Goal: Task Accomplishment & Management: Use online tool/utility

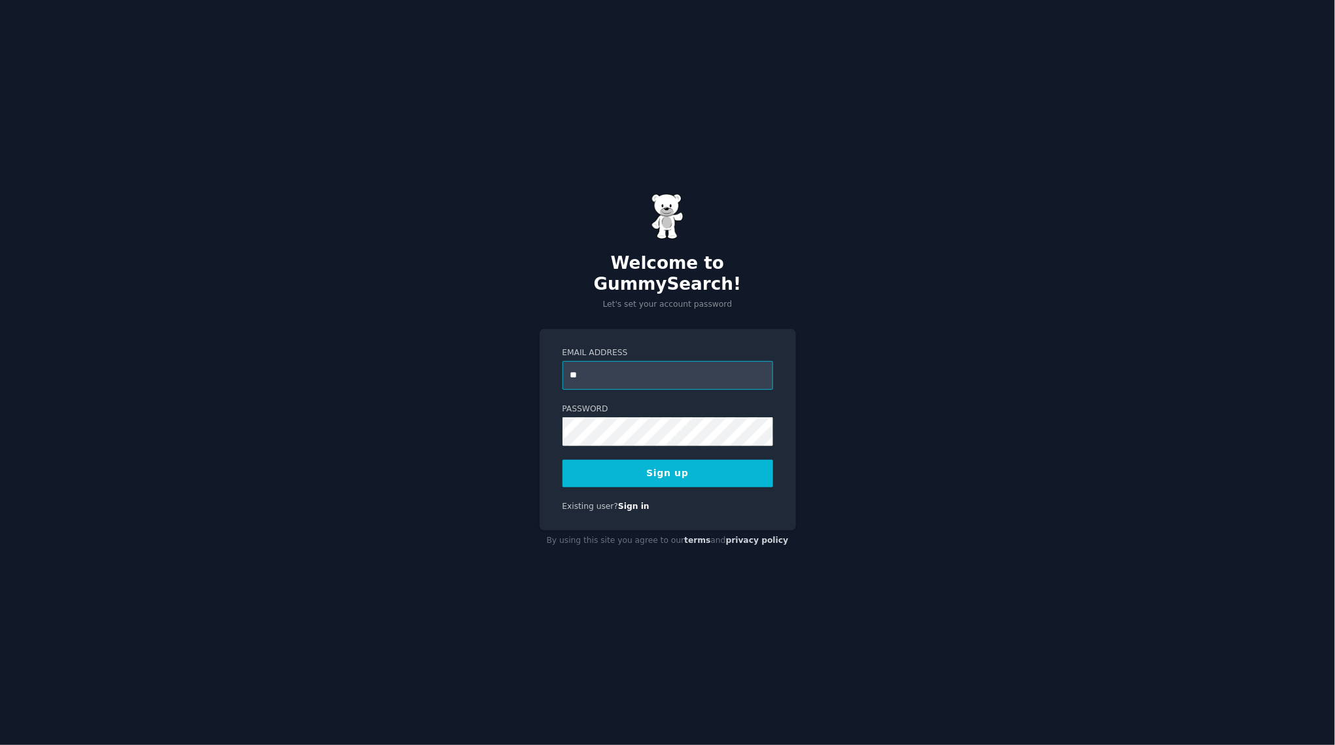
type input "**********"
click at [690, 468] on button "Sign up" at bounding box center [667, 473] width 211 height 27
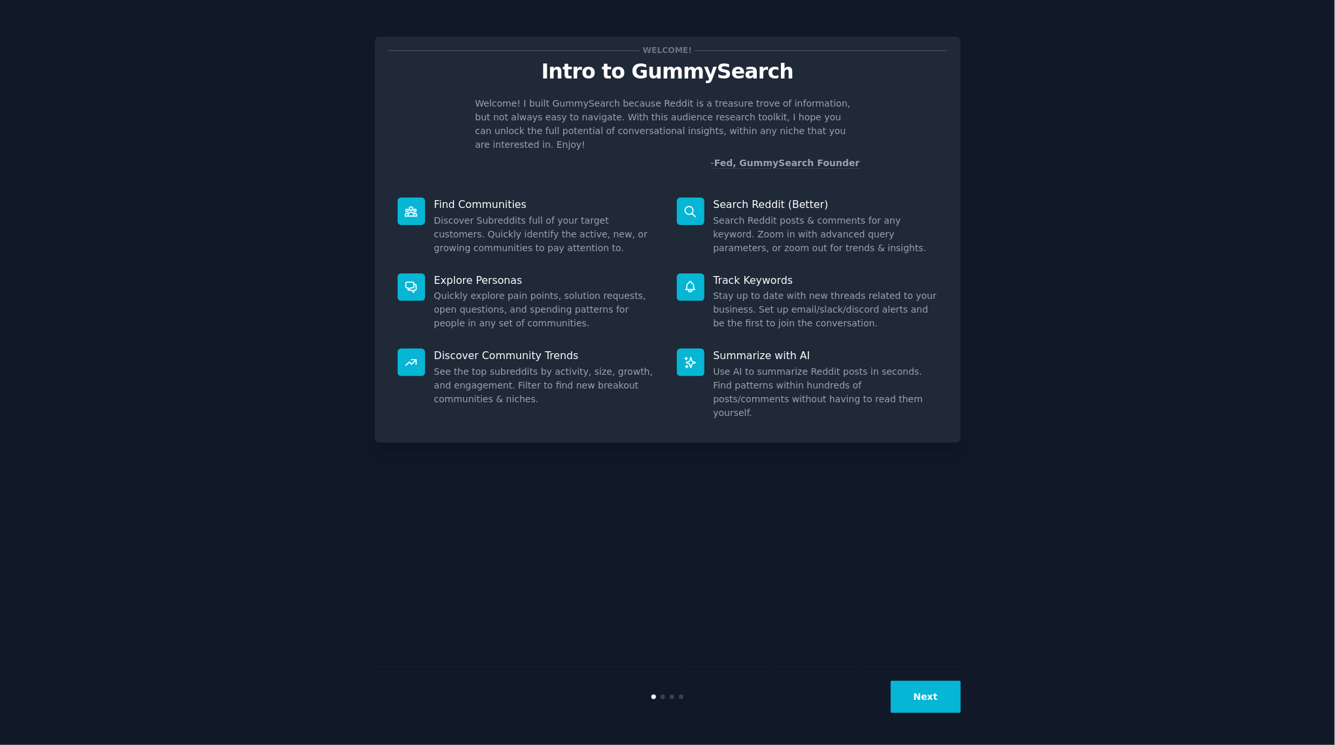
click at [939, 694] on button "Next" at bounding box center [926, 697] width 70 height 32
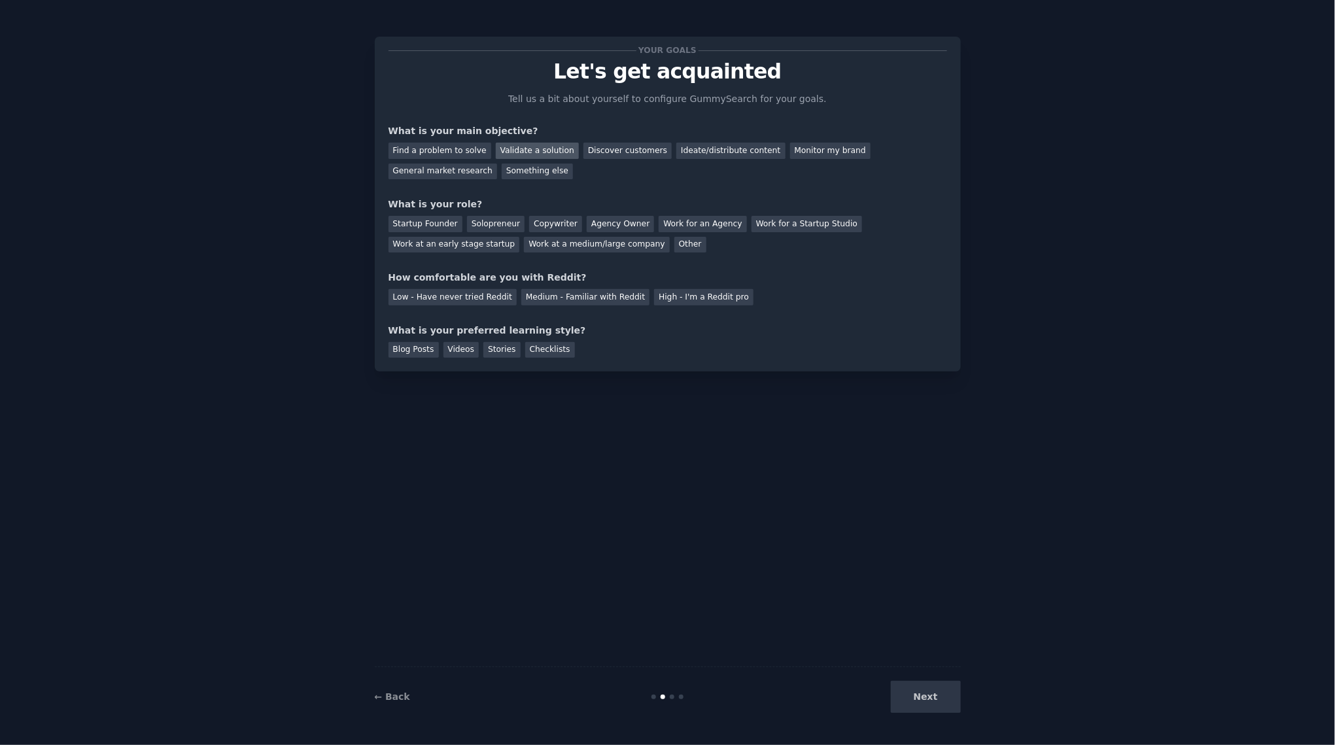
click at [548, 154] on div "Validate a solution" at bounding box center [537, 151] width 83 height 16
click at [432, 216] on div "Startup Founder" at bounding box center [426, 224] width 74 height 16
click at [682, 301] on div "High - I'm a Reddit pro" at bounding box center [703, 297] width 99 height 16
click at [407, 353] on div "Blog Posts" at bounding box center [414, 350] width 50 height 16
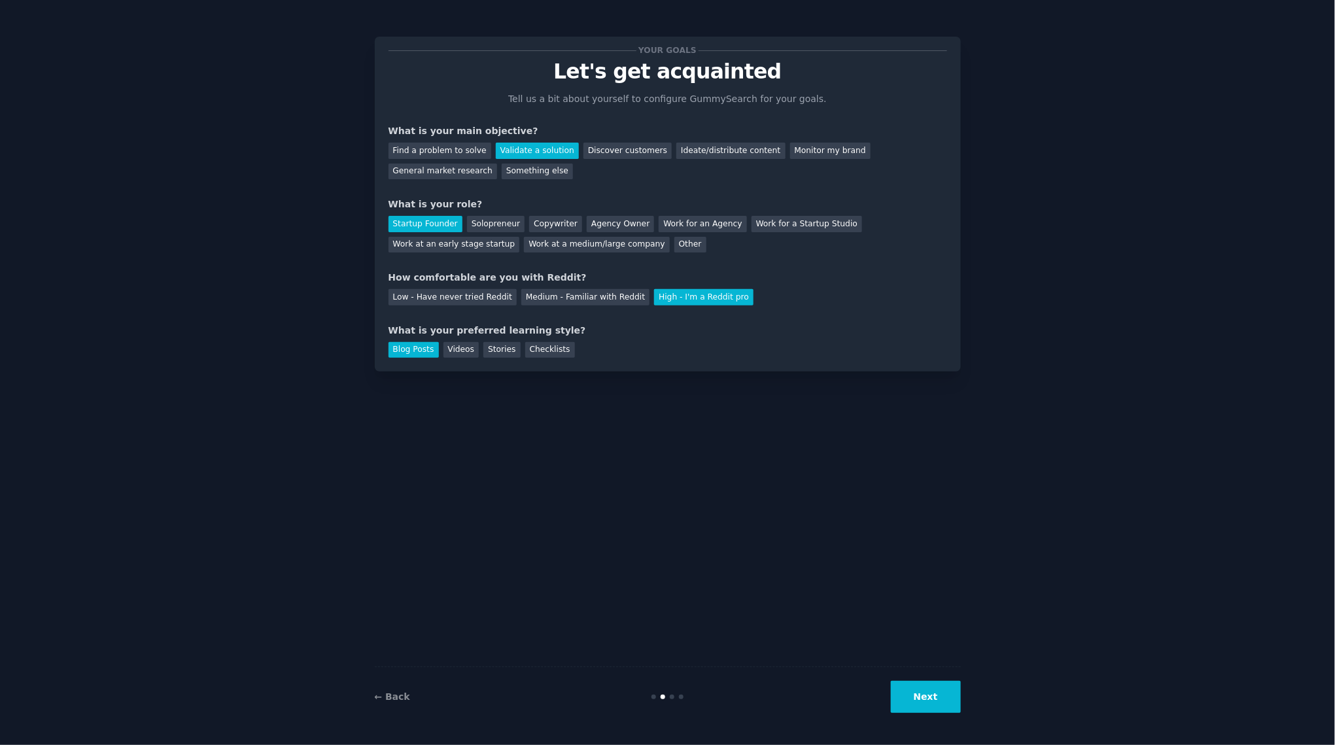
click at [562, 360] on div "Your goals Let's get acquainted Tell us a bit about yourself to configure Gummy…" at bounding box center [668, 204] width 586 height 335
click at [544, 351] on div "Checklists" at bounding box center [550, 350] width 50 height 16
click at [948, 707] on button "Next" at bounding box center [926, 697] width 70 height 32
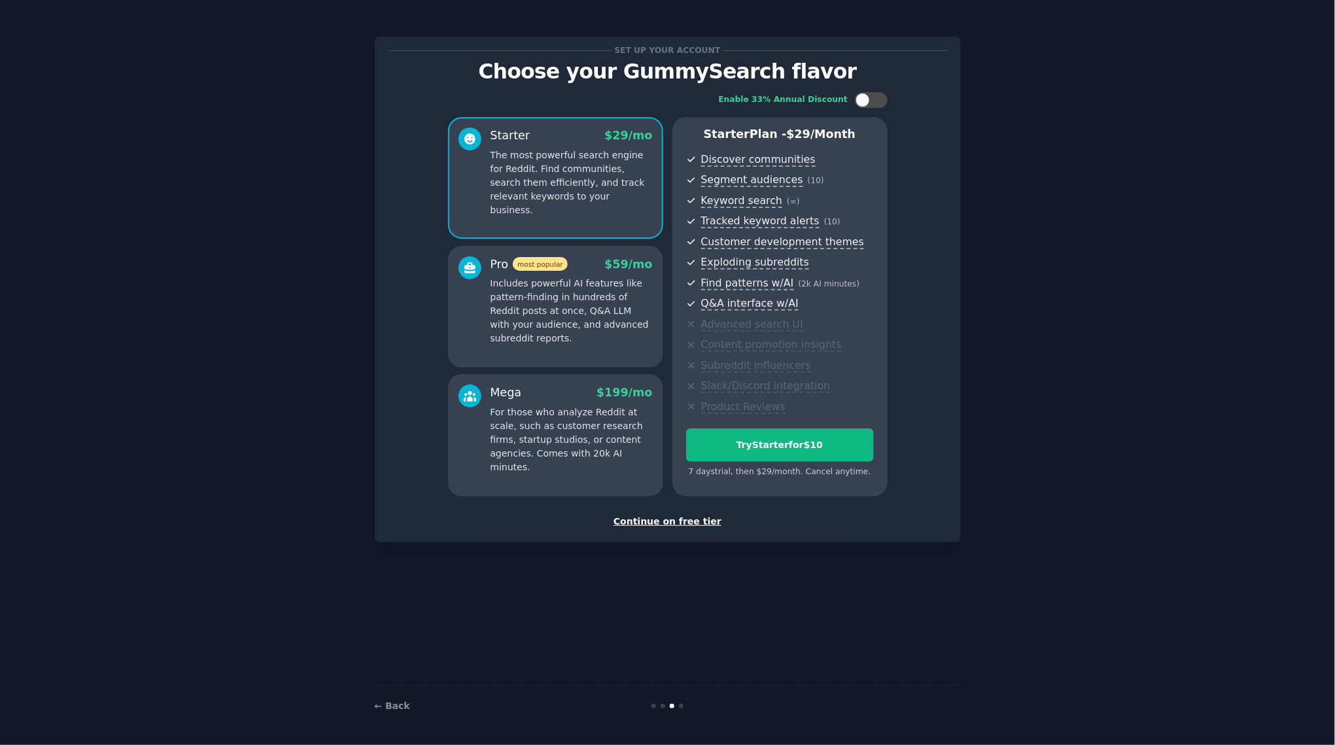
click at [632, 521] on div "Continue on free tier" at bounding box center [668, 522] width 559 height 14
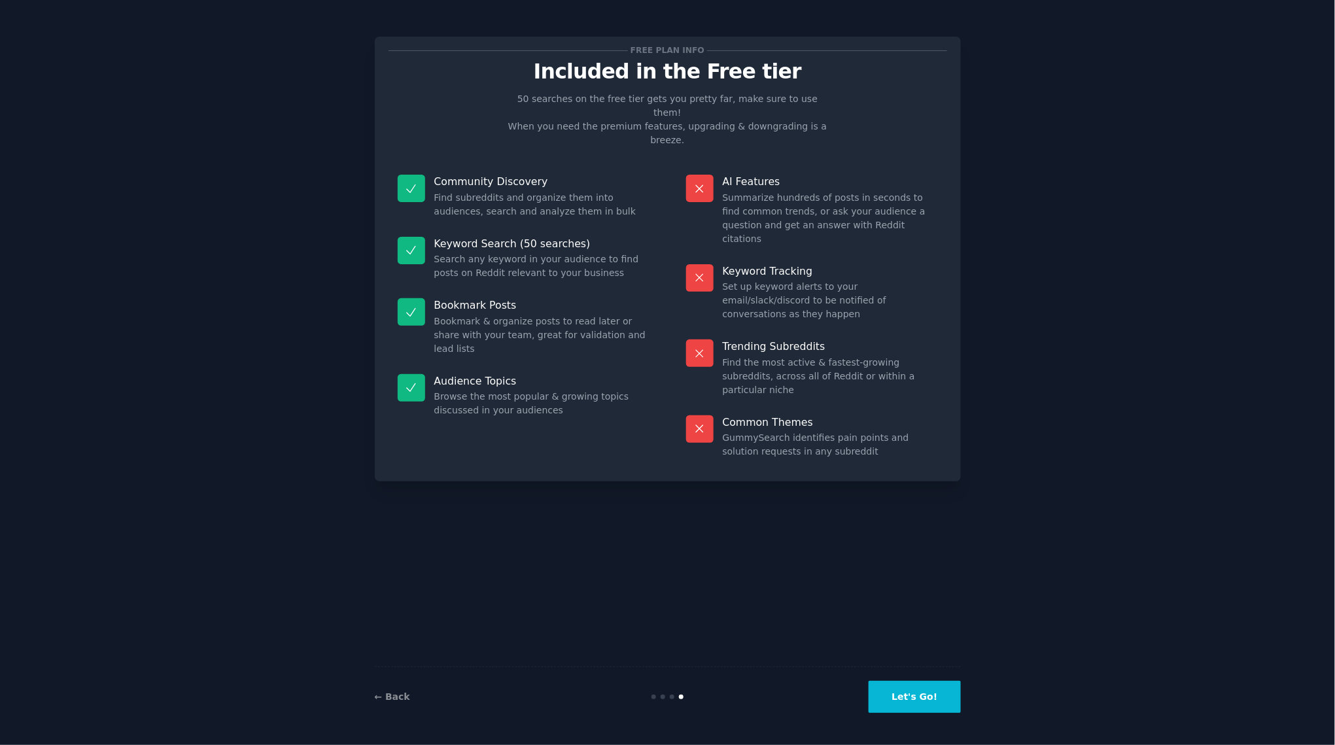
click at [935, 693] on button "Let's Go!" at bounding box center [915, 697] width 92 height 32
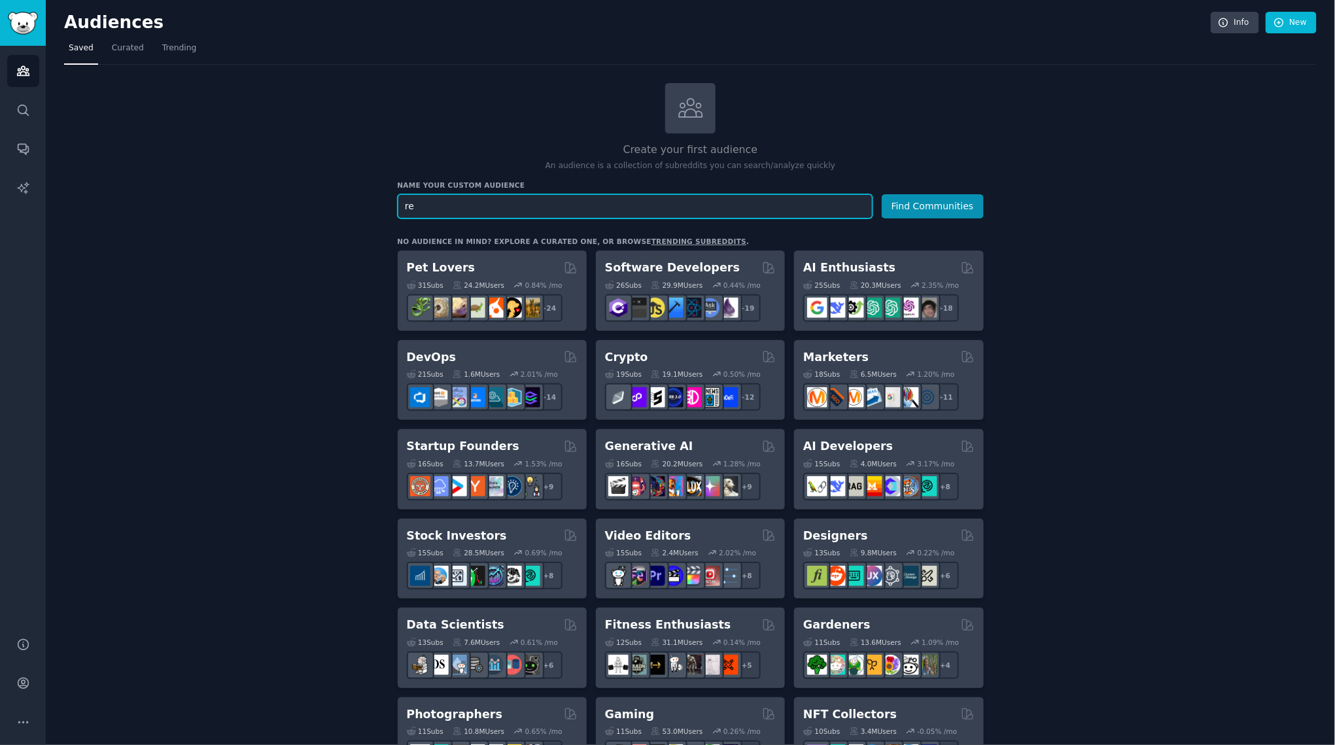
type input "r"
type input "RBF"
click at [888, 207] on button "Find Communities" at bounding box center [933, 206] width 102 height 24
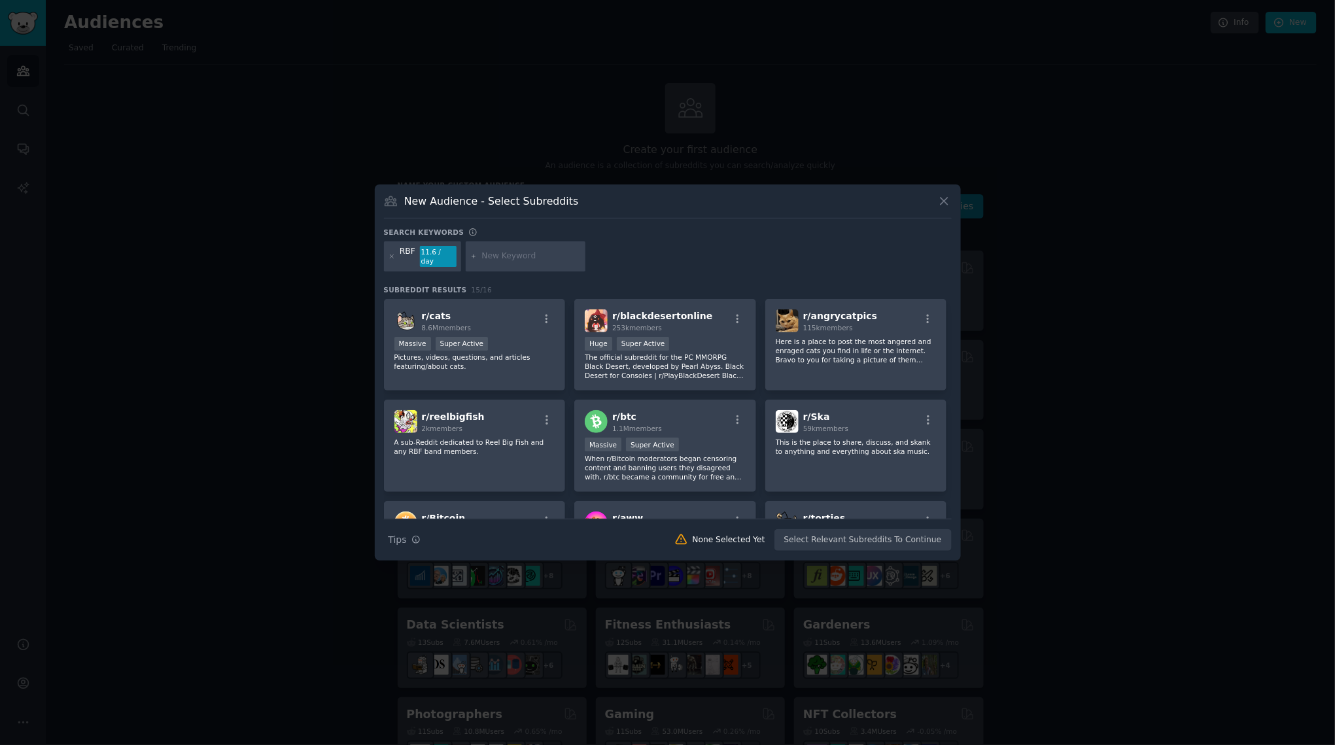
click at [521, 257] on input "text" at bounding box center [530, 257] width 99 height 12
drag, startPoint x: 476, startPoint y: 253, endPoint x: 444, endPoint y: 251, distance: 32.2
click at [444, 251] on div "RBF 11.6 / day saas" at bounding box center [668, 258] width 568 height 35
type input "revenue based financing"
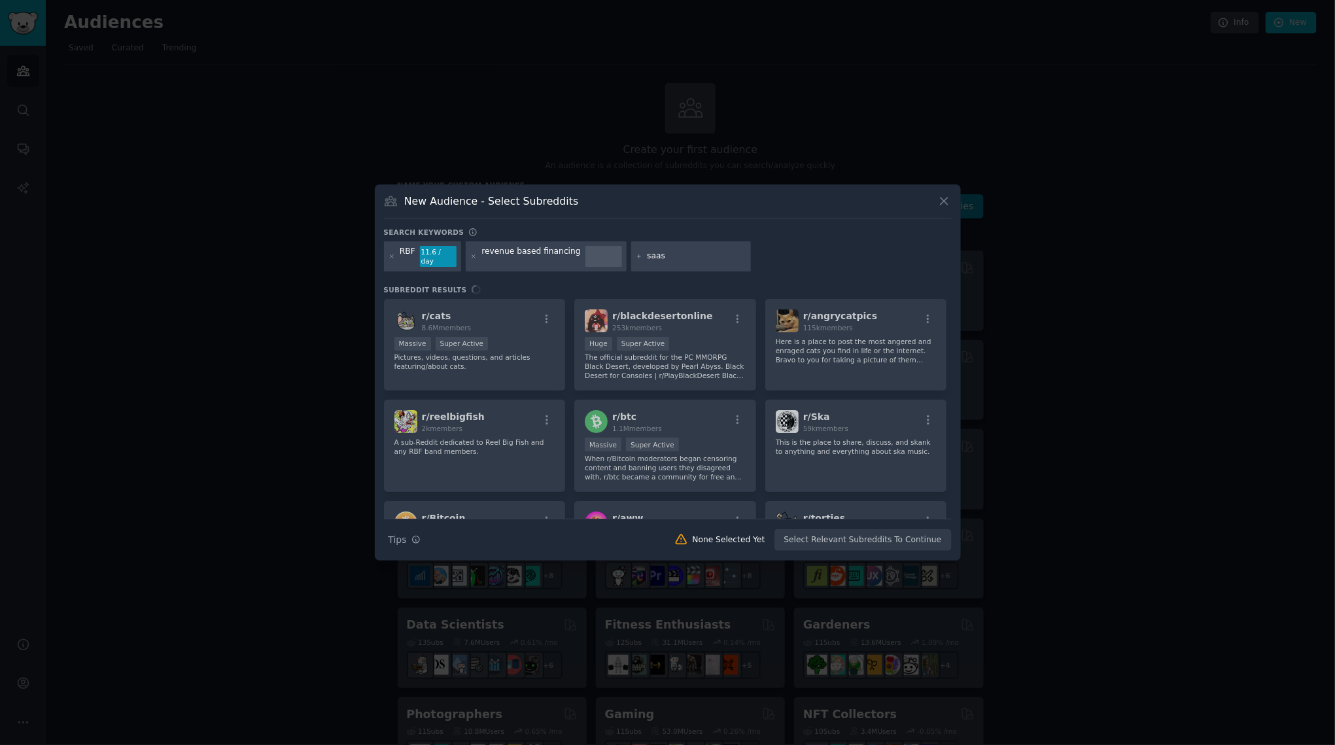
type input "saas"
click at [636, 256] on icon at bounding box center [639, 256] width 7 height 7
click at [636, 257] on icon at bounding box center [639, 256] width 7 height 7
click at [783, 256] on div "RBF 11.6 / day revenue based financing saas" at bounding box center [668, 258] width 568 height 35
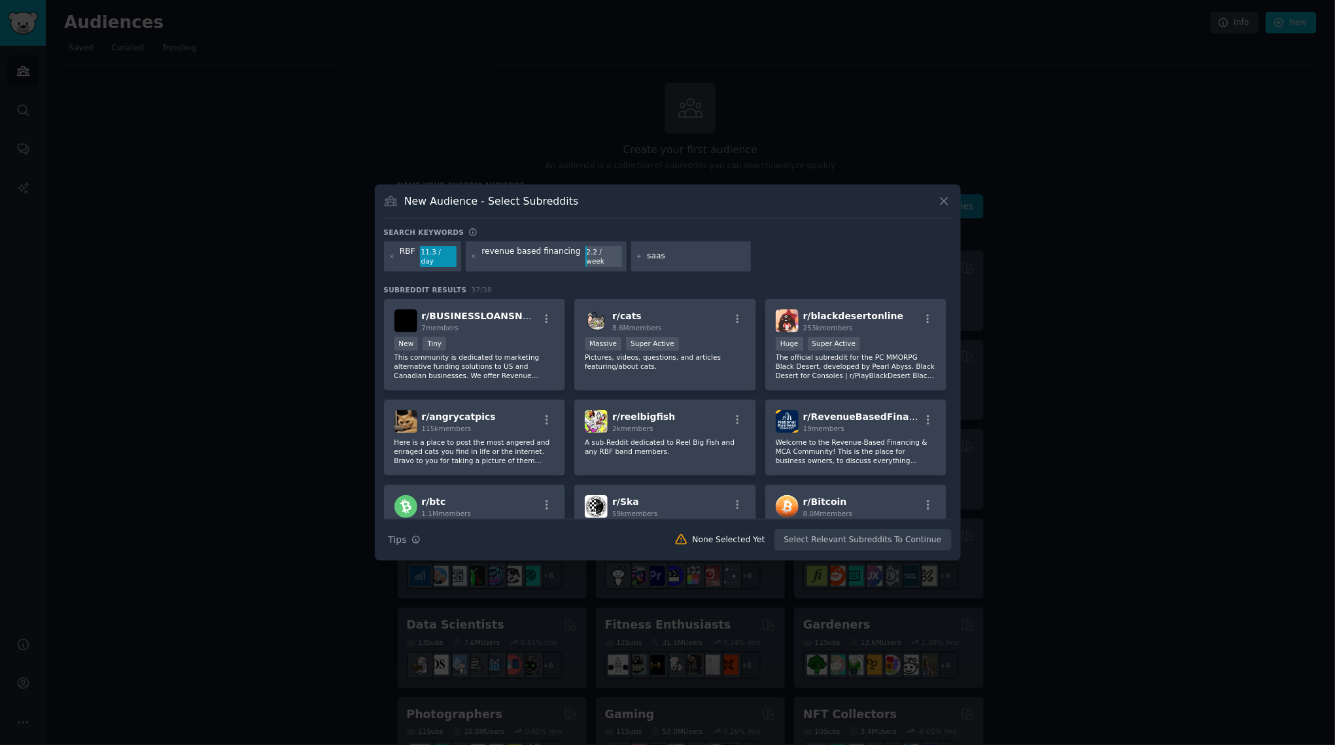
click at [448, 256] on div "11.3 / day" at bounding box center [438, 256] width 37 height 21
click at [480, 337] on div "< 100 members New Tiny" at bounding box center [474, 345] width 161 height 16
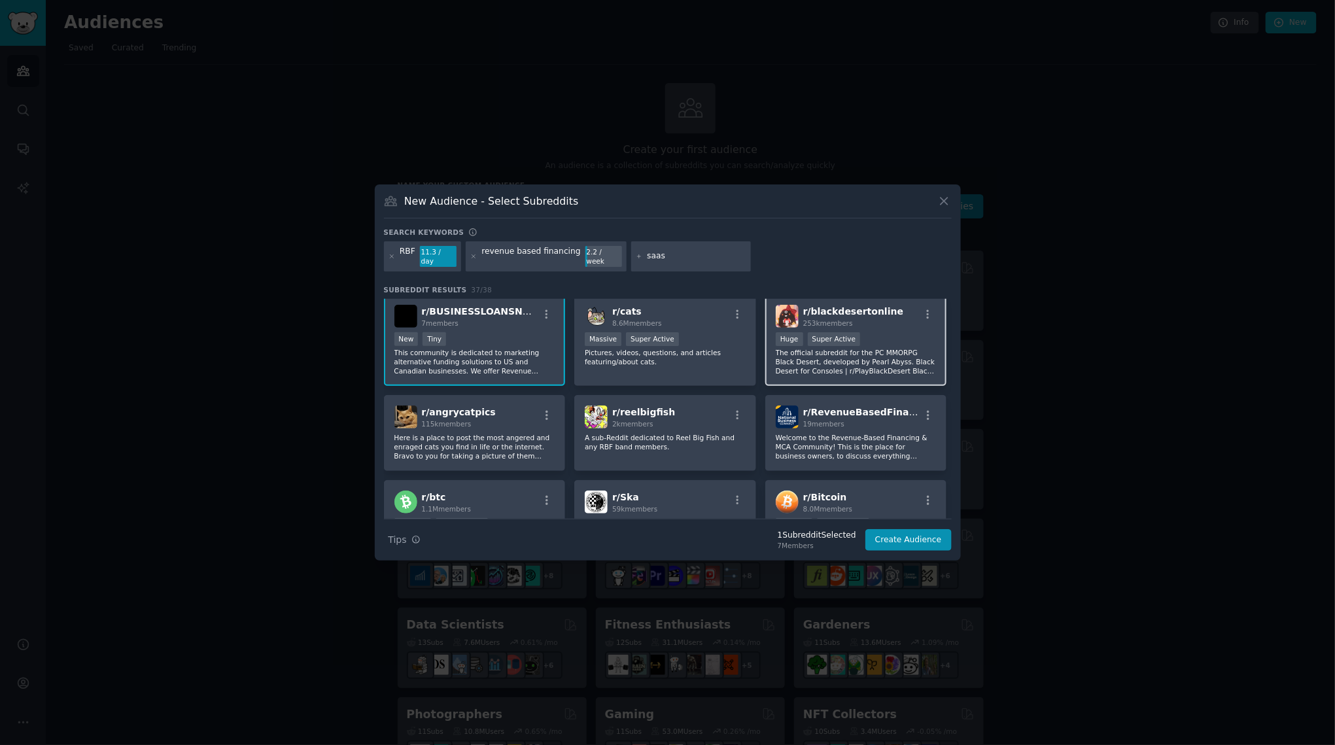
scroll to position [14, 0]
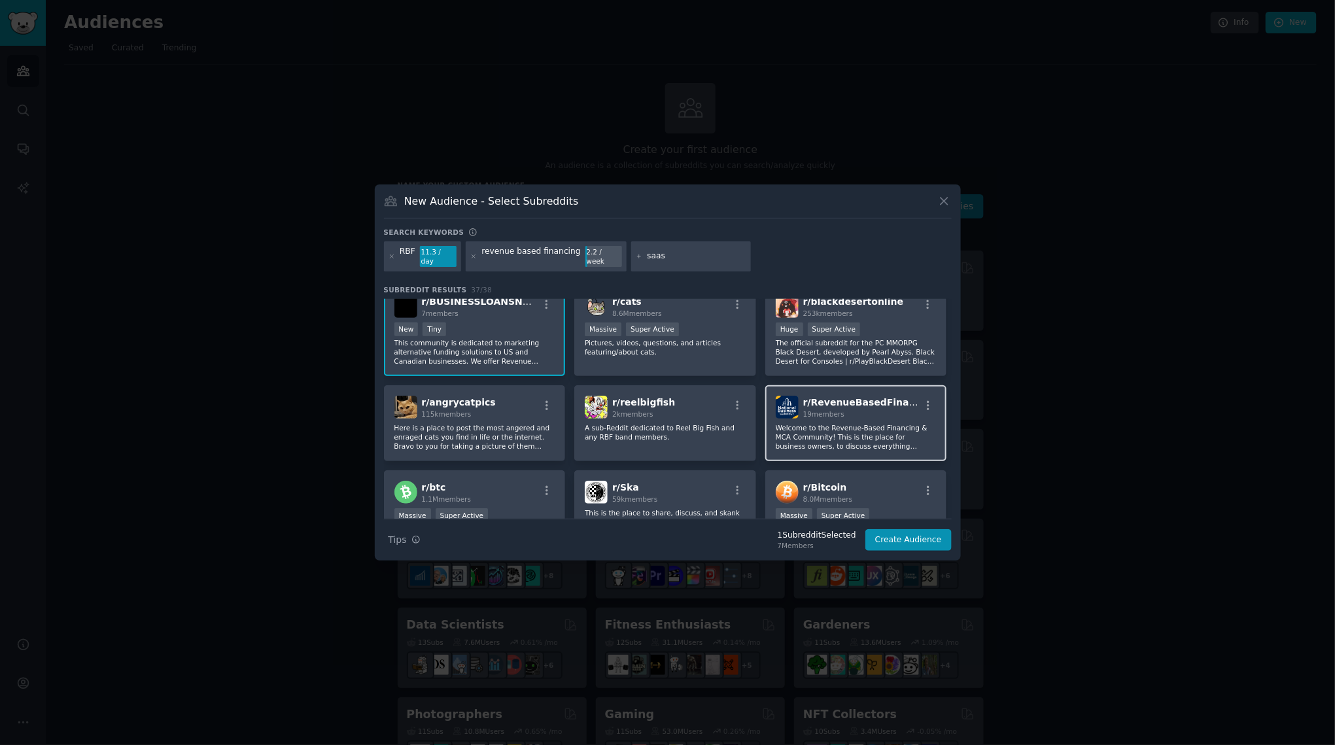
click at [850, 409] on div "19 members" at bounding box center [861, 413] width 117 height 9
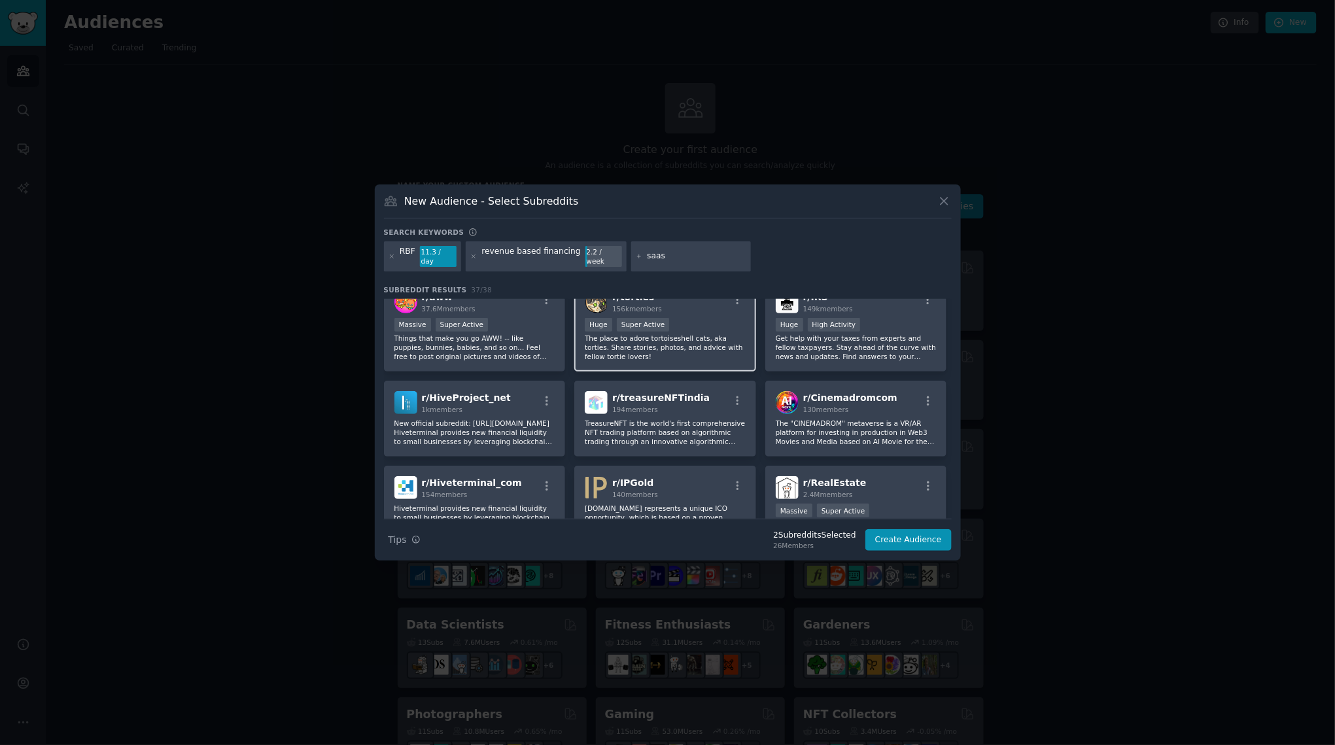
scroll to position [307, 0]
click at [662, 259] on input "saas" at bounding box center [696, 257] width 99 height 12
drag, startPoint x: 664, startPoint y: 260, endPoint x: 599, endPoint y: 255, distance: 64.9
click at [602, 255] on div "RBF 11.3 / day revenue based financing 2.2 / week saas" at bounding box center [668, 258] width 568 height 35
click at [446, 254] on div "11.3 / day" at bounding box center [438, 256] width 37 height 21
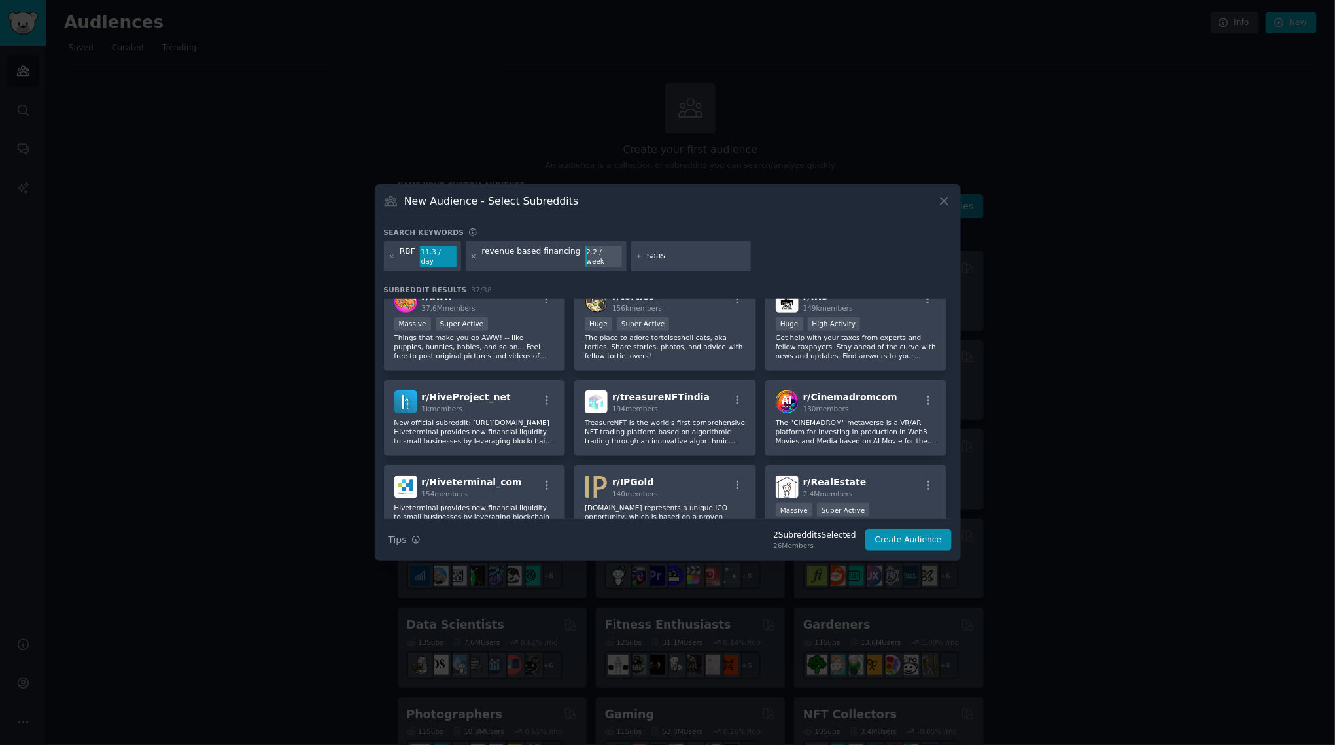
click at [476, 254] on icon at bounding box center [473, 256] width 7 height 7
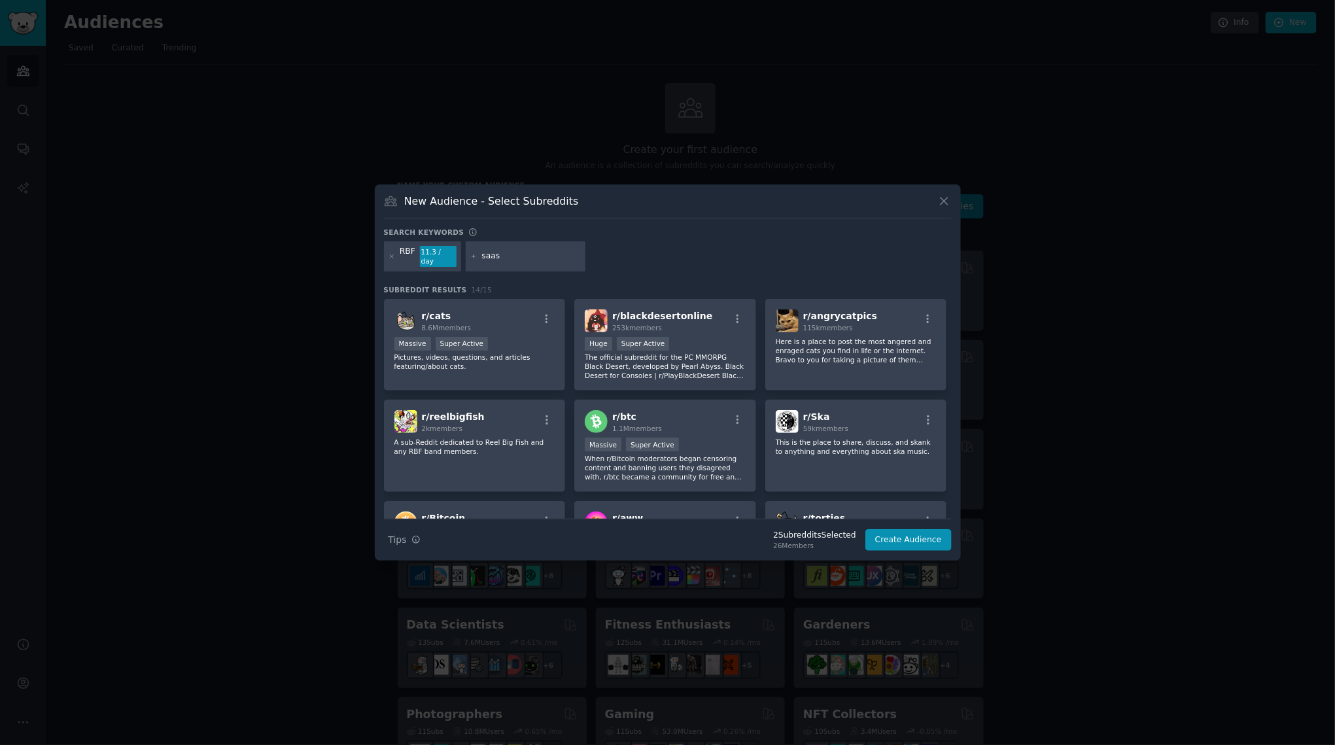
click at [653, 258] on div "RBF 11.3 / day saas" at bounding box center [668, 258] width 568 height 35
click at [538, 258] on input "saas" at bounding box center [530, 257] width 99 height 12
click at [511, 256] on input "saas" at bounding box center [530, 257] width 99 height 12
click at [478, 257] on div "saas" at bounding box center [526, 256] width 120 height 30
click at [476, 256] on icon at bounding box center [473, 256] width 7 height 7
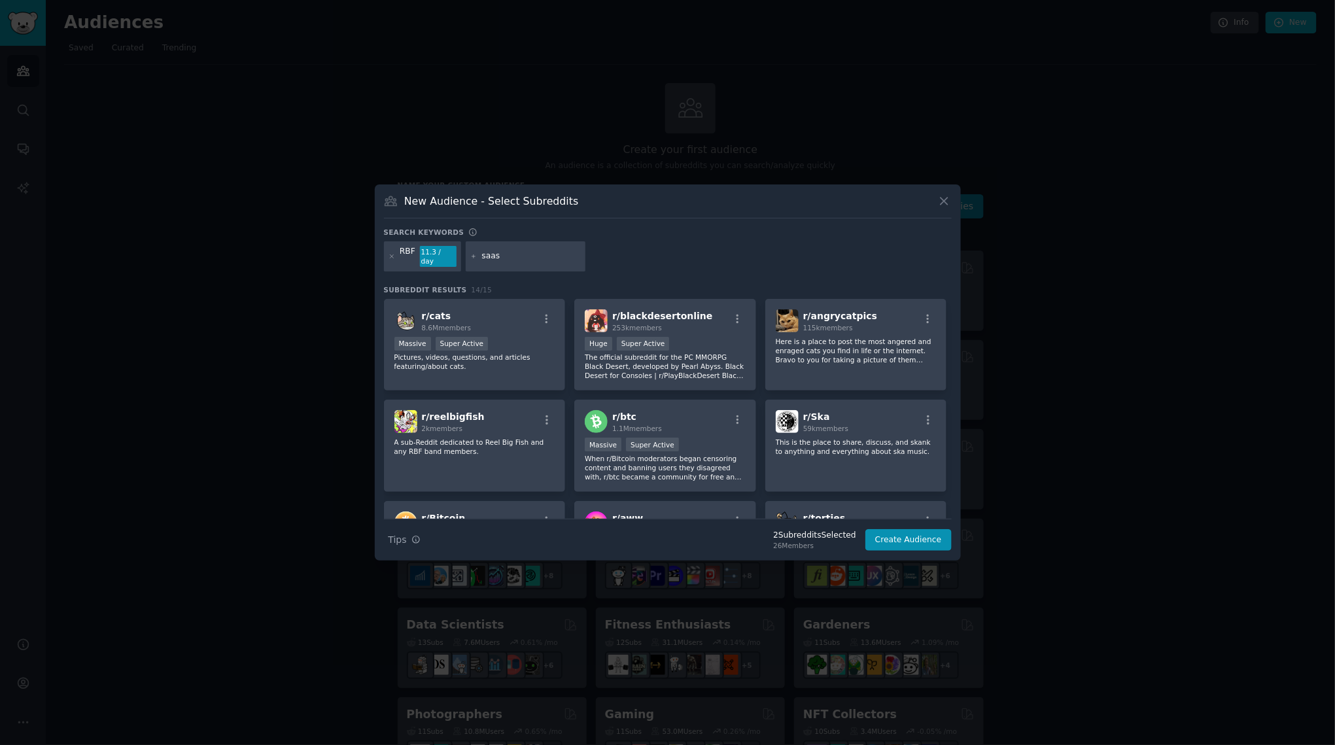
click at [476, 255] on icon at bounding box center [473, 256] width 7 height 7
click at [474, 255] on icon at bounding box center [473, 256] width 7 height 7
click at [508, 258] on input "saas" at bounding box center [530, 257] width 99 height 12
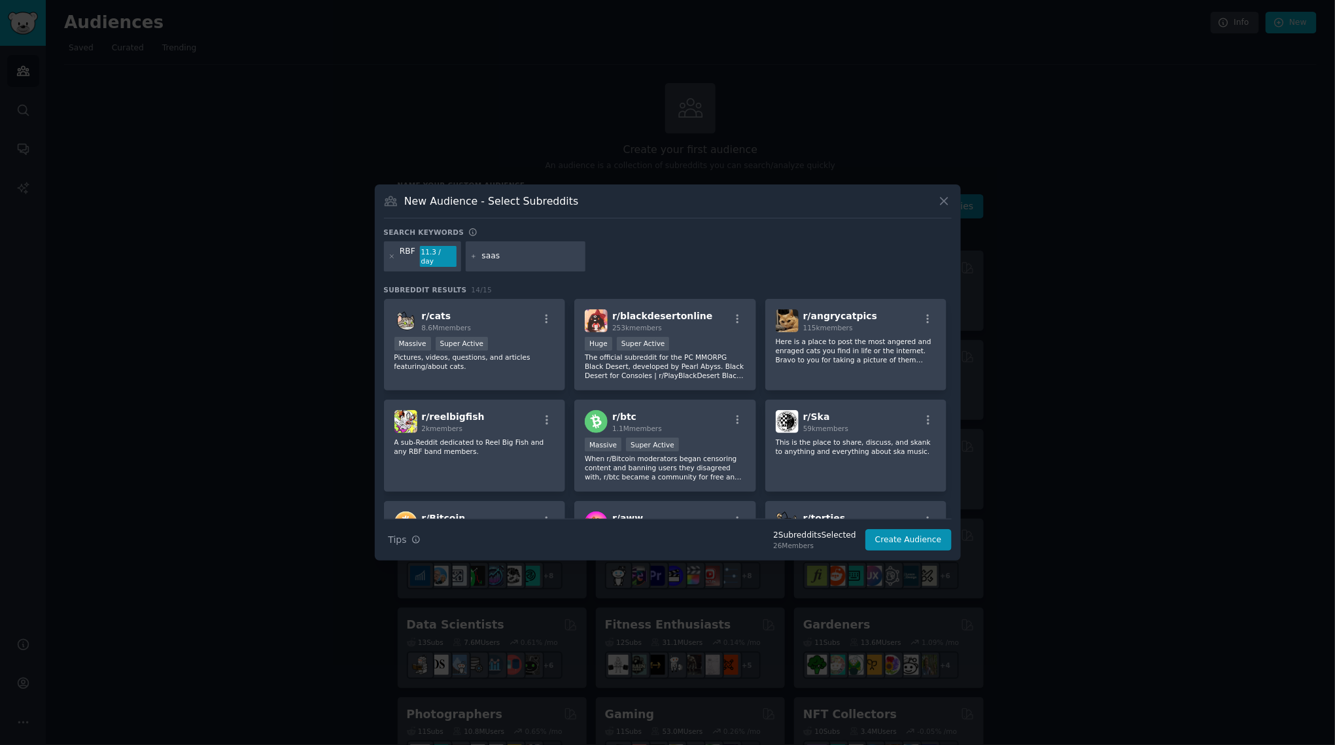
click at [508, 258] on input "saas" at bounding box center [530, 257] width 99 height 12
click at [469, 235] on icon at bounding box center [472, 232] width 9 height 9
click at [487, 258] on input "saas" at bounding box center [530, 257] width 99 height 12
click at [485, 254] on input "saas" at bounding box center [530, 257] width 99 height 12
click at [493, 256] on input "saas" at bounding box center [530, 257] width 99 height 12
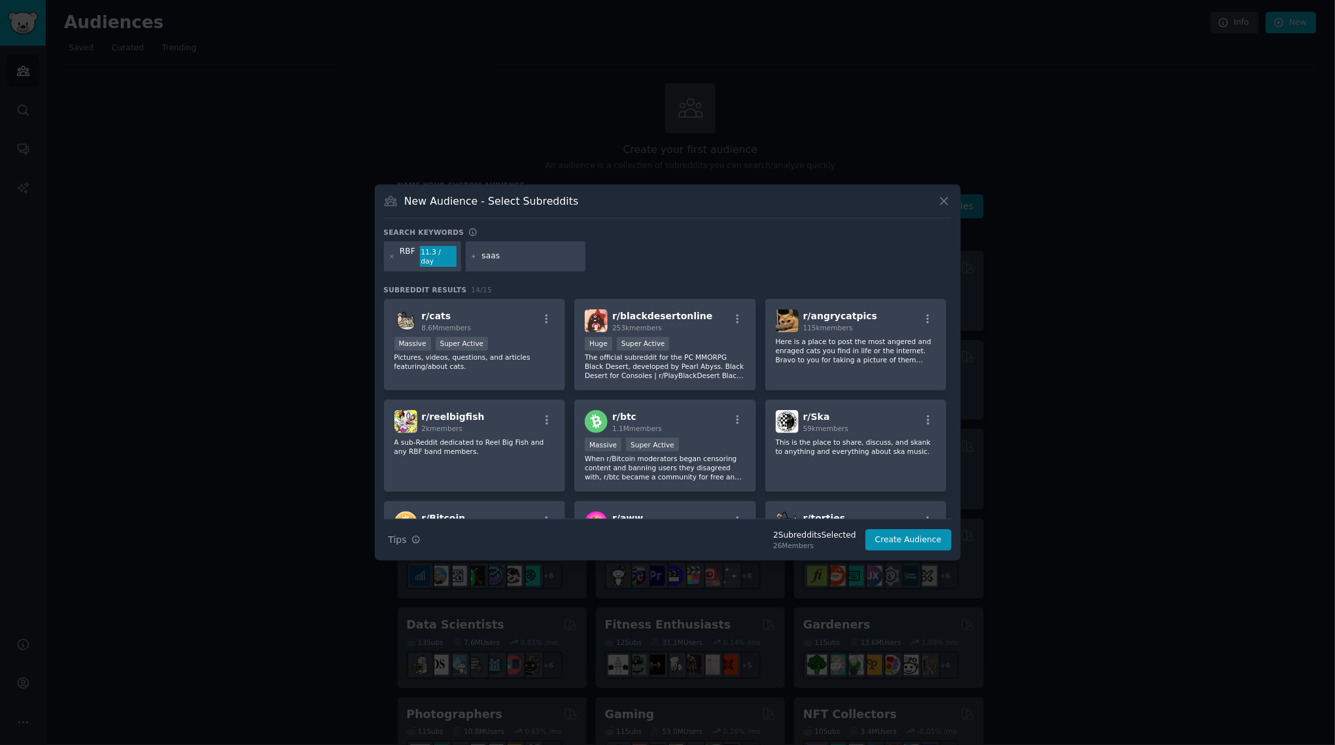
click at [493, 256] on input "saas" at bounding box center [530, 257] width 99 height 12
type input "s"
click at [415, 529] on button "Search Tips Tips" at bounding box center [404, 539] width 41 height 23
type input "fiannce"
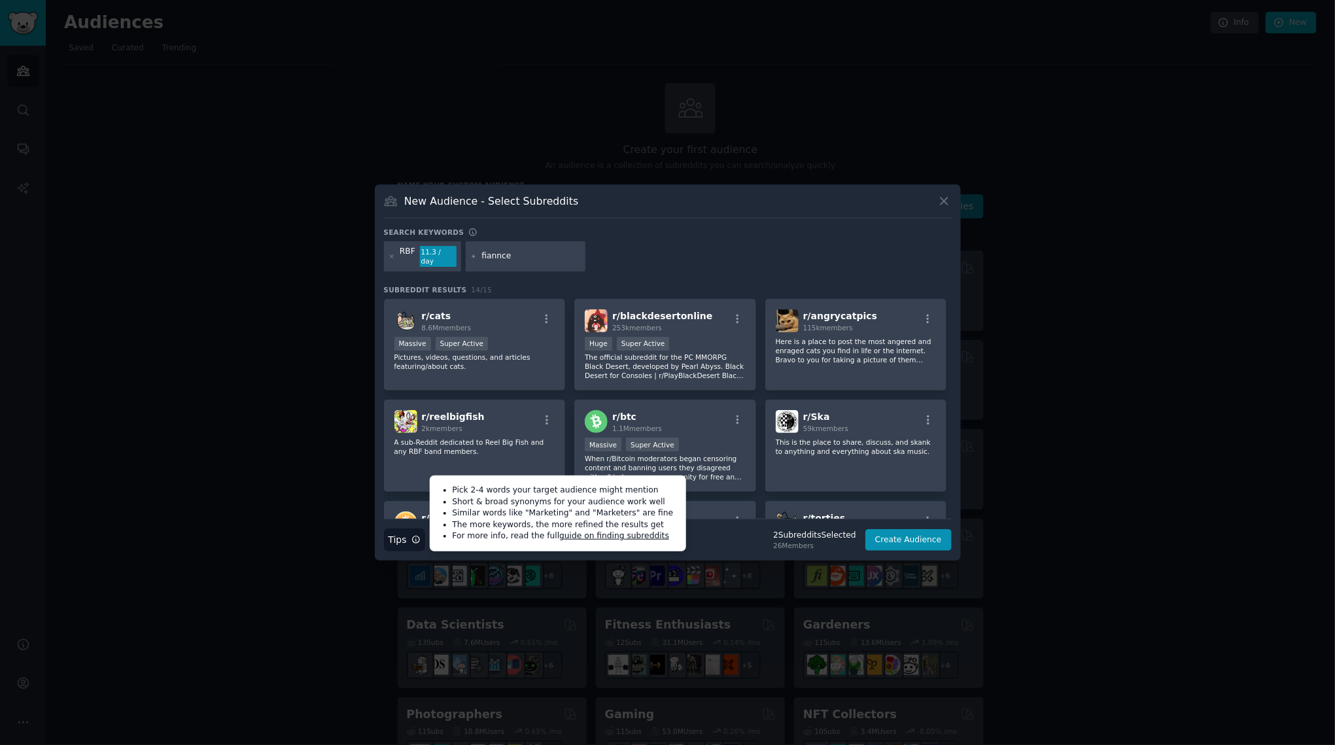
click at [521, 263] on div "fiannce" at bounding box center [526, 256] width 120 height 30
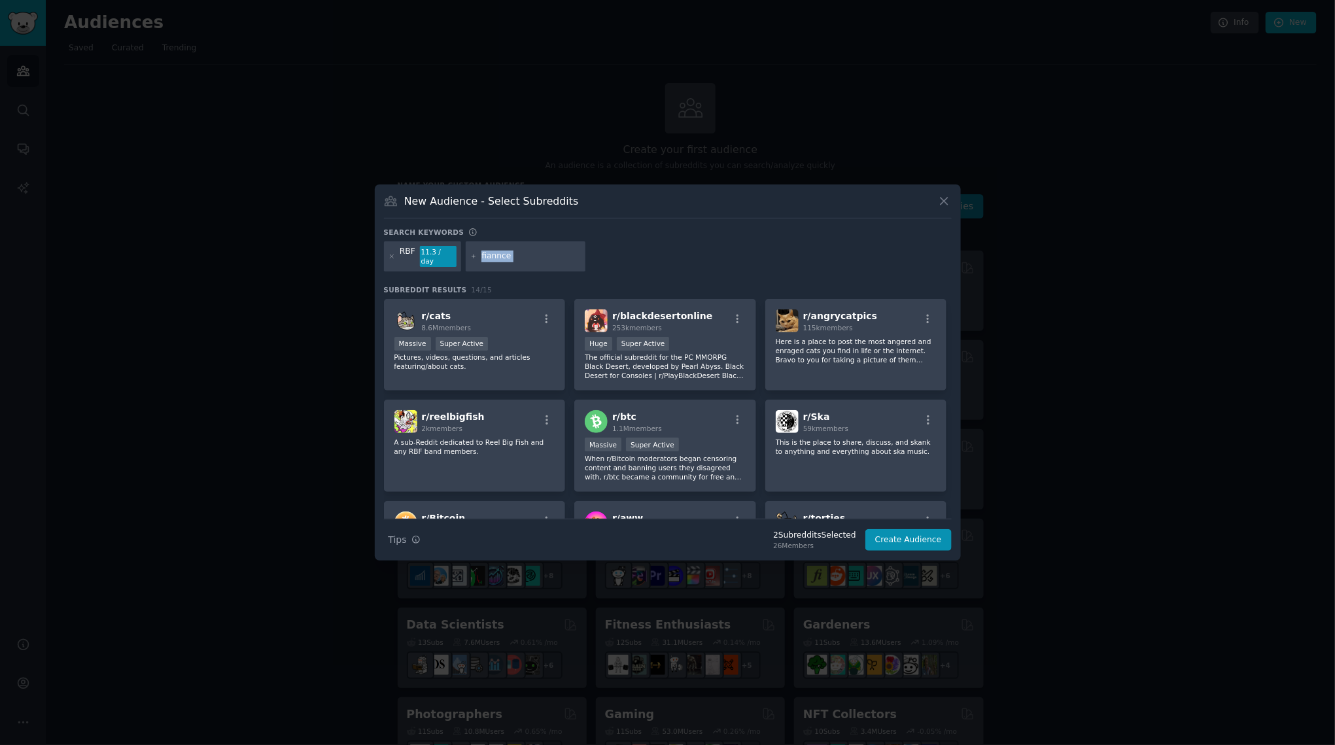
click at [521, 263] on div "fiannce" at bounding box center [526, 256] width 120 height 30
click at [522, 261] on input "fiannce" at bounding box center [530, 257] width 99 height 12
click at [892, 532] on button "Create Audience" at bounding box center [908, 540] width 86 height 22
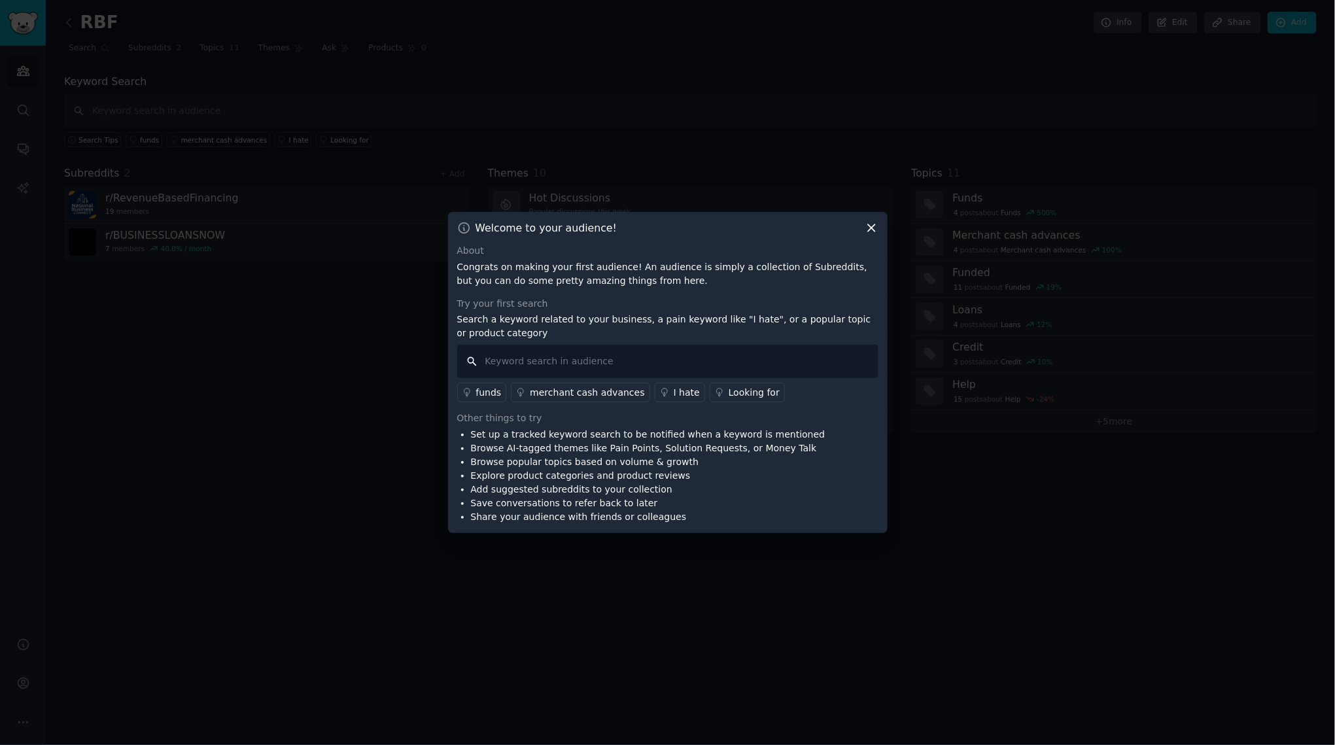
click at [777, 349] on input "text" at bounding box center [667, 361] width 421 height 33
click at [869, 230] on icon at bounding box center [871, 228] width 7 height 7
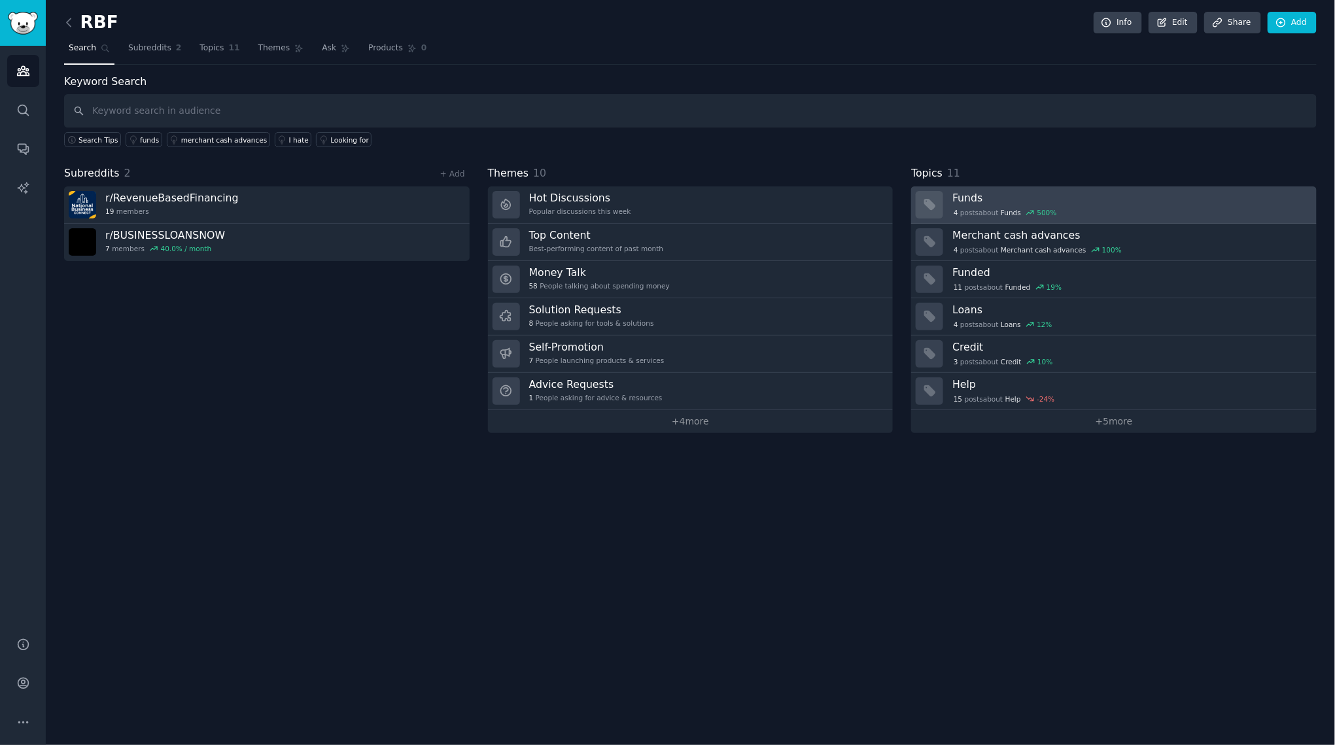
click at [1004, 207] on div "4 post s about Funds 500 %" at bounding box center [1004, 213] width 105 height 12
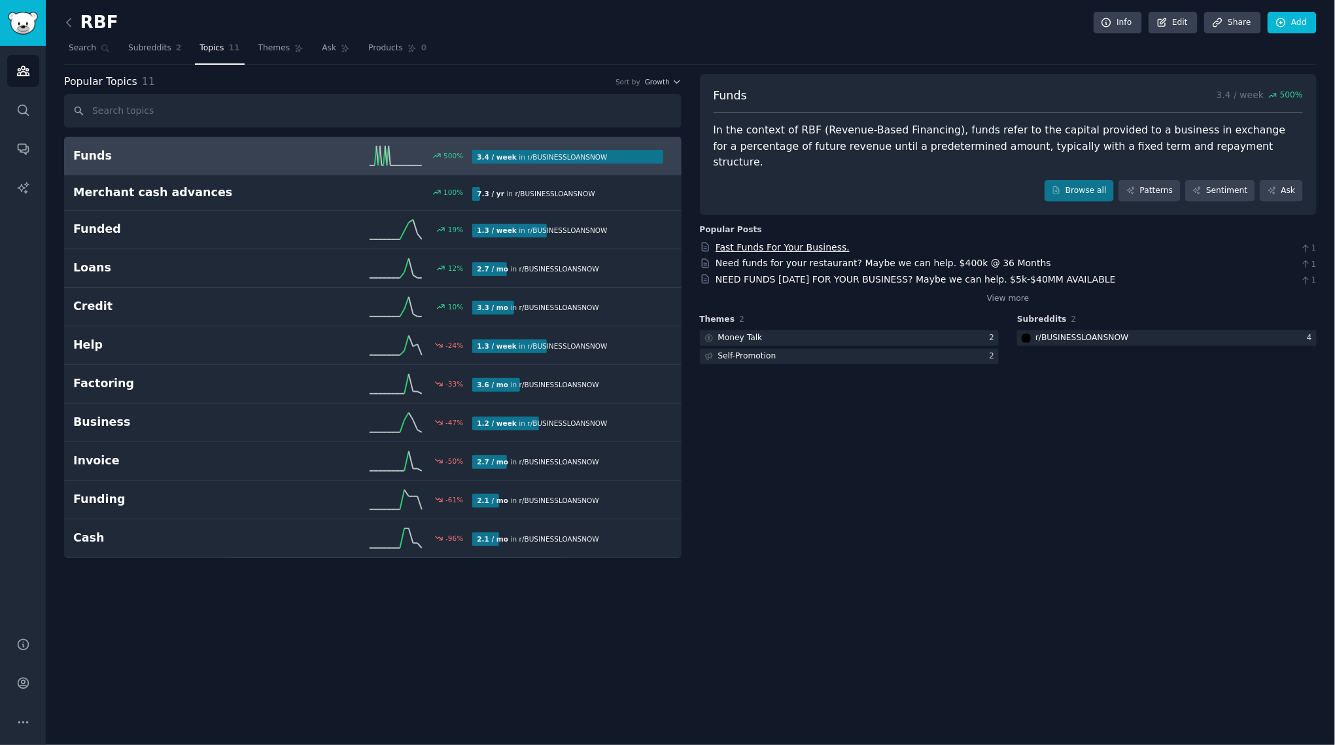
click at [788, 242] on link "Fast Funds For Your Business." at bounding box center [783, 247] width 134 height 10
